Goal: Information Seeking & Learning: Learn about a topic

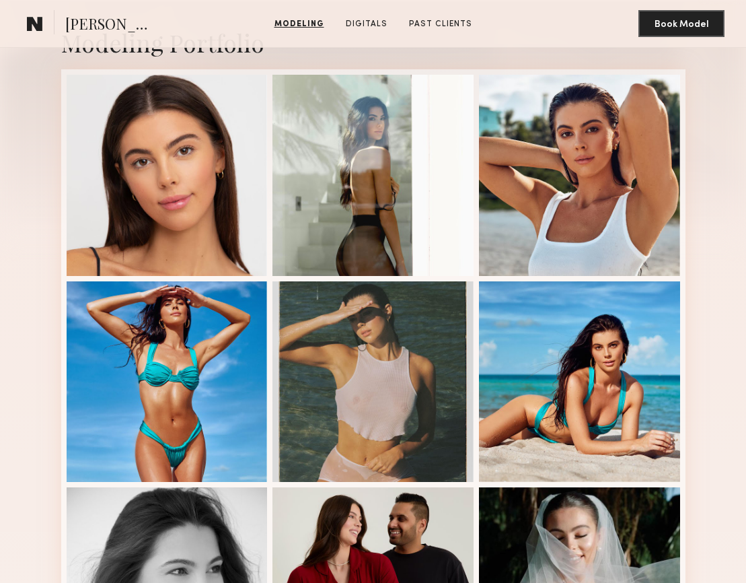
scroll to position [297, 0]
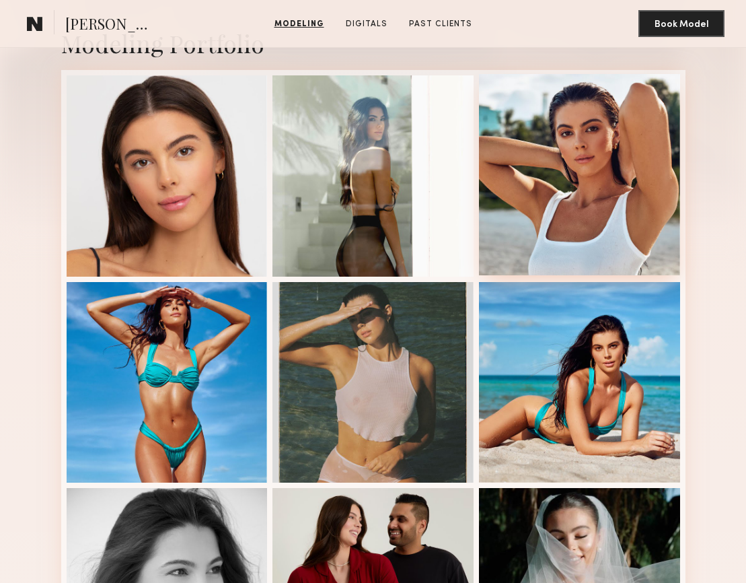
click at [560, 170] on div at bounding box center [579, 174] width 201 height 201
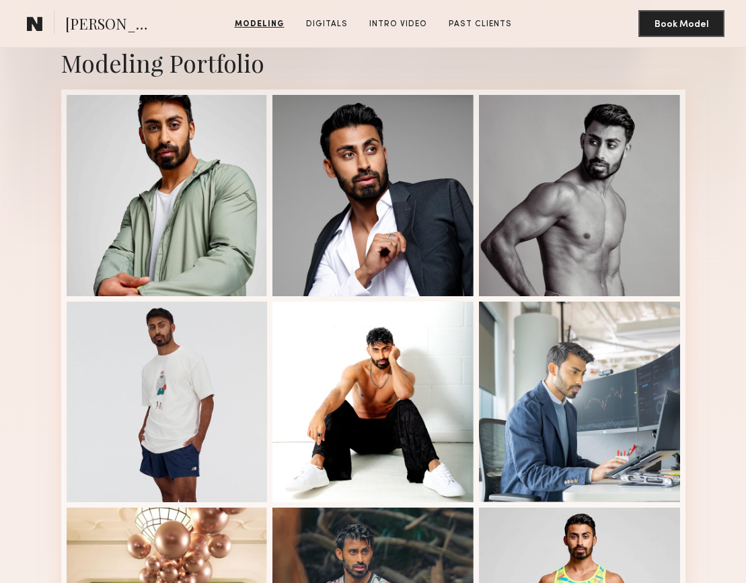
scroll to position [277, 0]
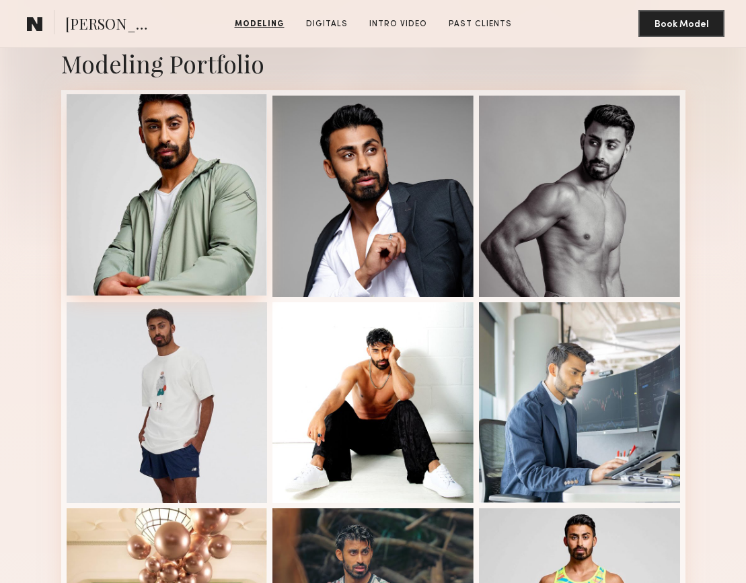
click at [207, 196] on div at bounding box center [167, 194] width 201 height 201
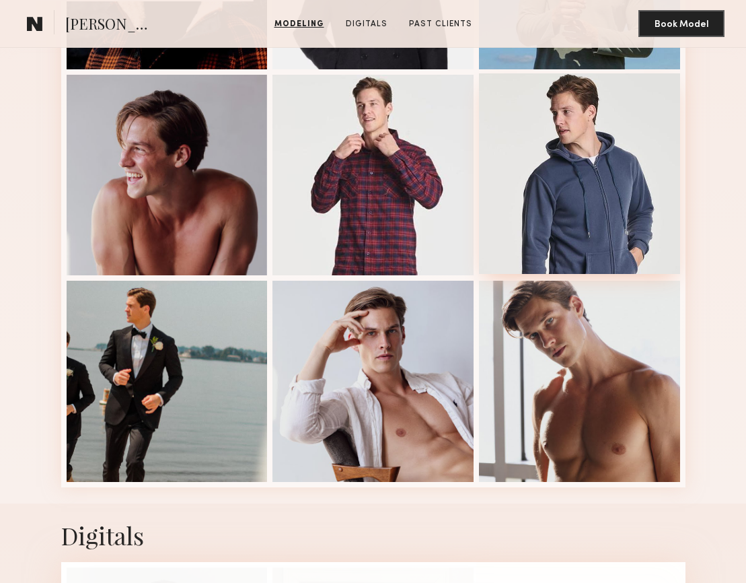
scroll to position [507, 0]
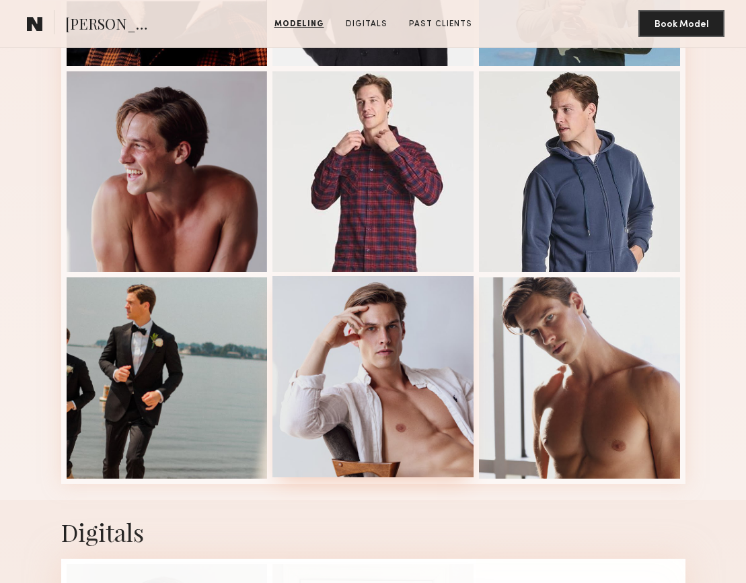
click at [407, 375] on div at bounding box center [372, 376] width 201 height 201
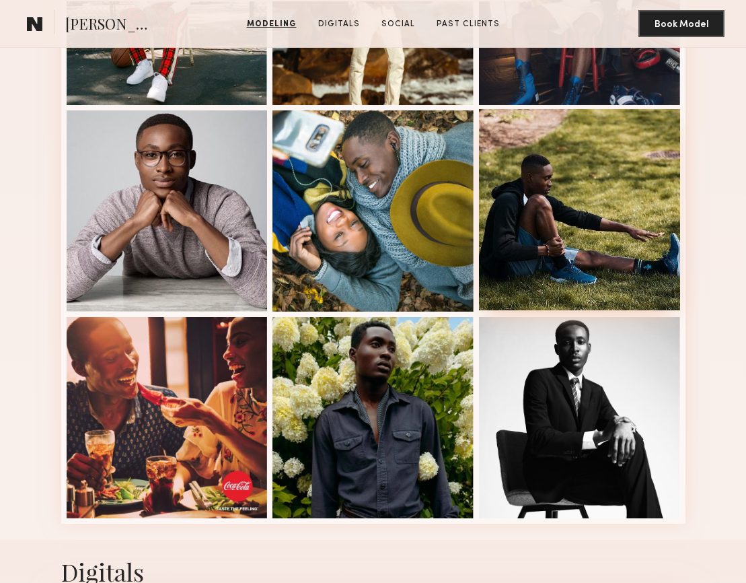
scroll to position [688, 0]
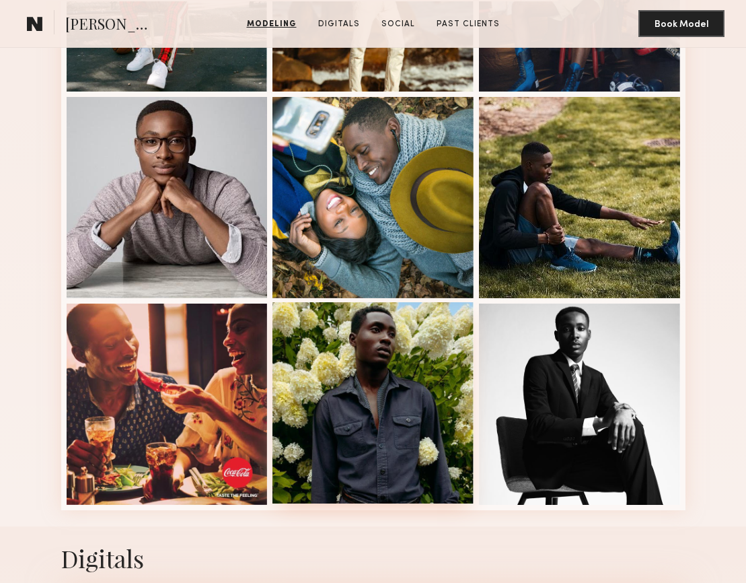
click at [379, 397] on div at bounding box center [372, 402] width 201 height 201
